Goal: Task Accomplishment & Management: Manage account settings

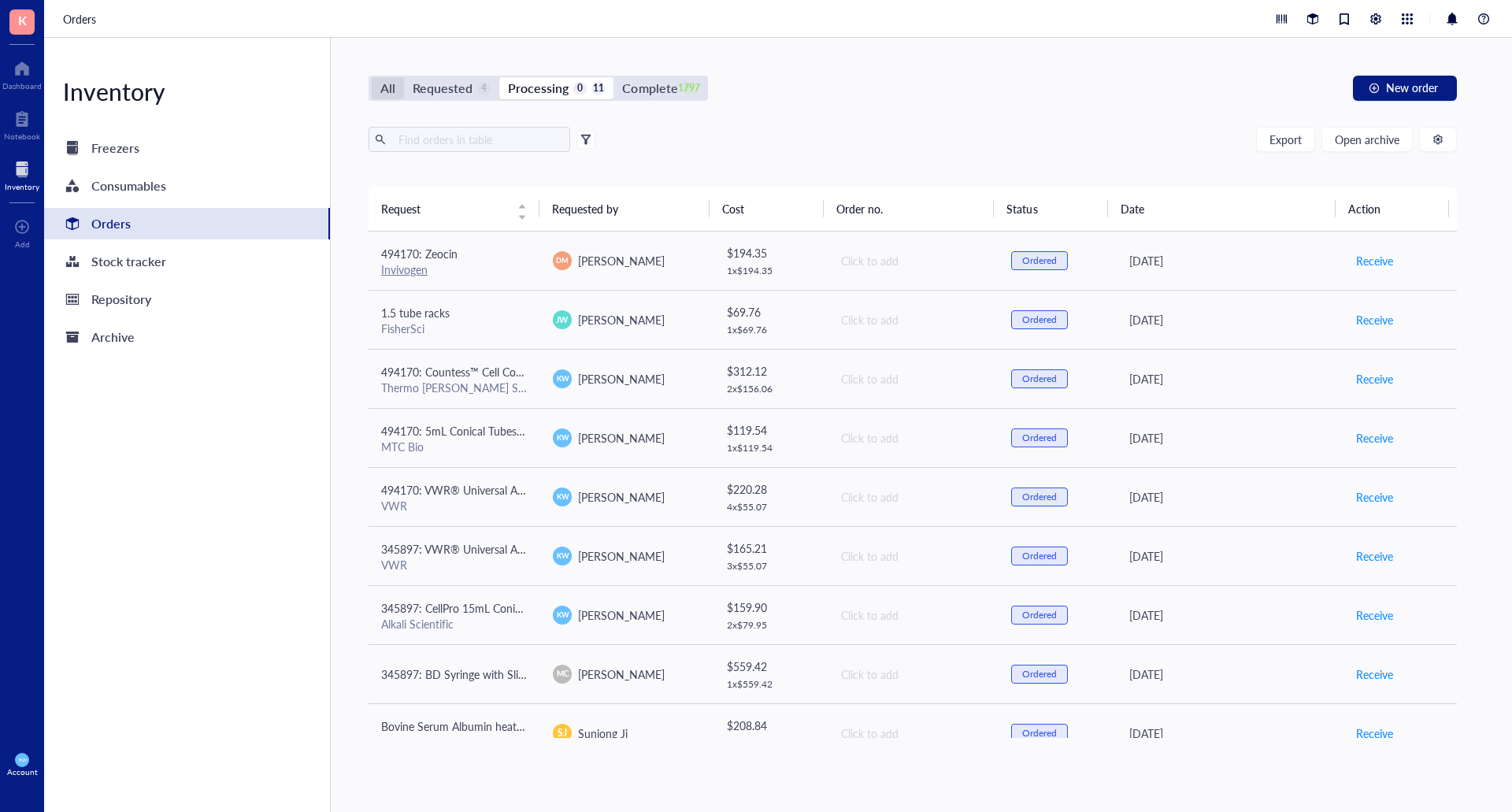
click at [387, 88] on div "All" at bounding box center [387, 88] width 15 height 22
click at [371, 77] on input "All" at bounding box center [371, 77] width 0 height 0
